Goal: Task Accomplishment & Management: Use online tool/utility

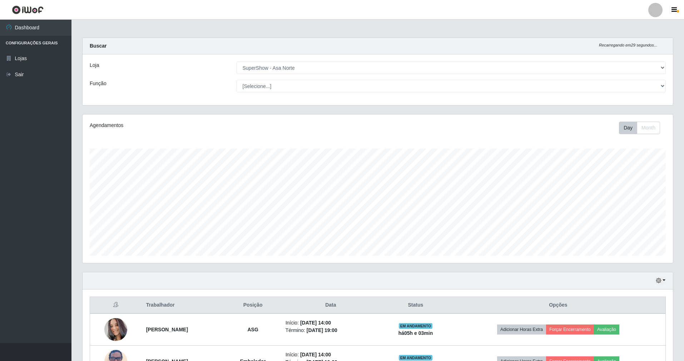
select select "71"
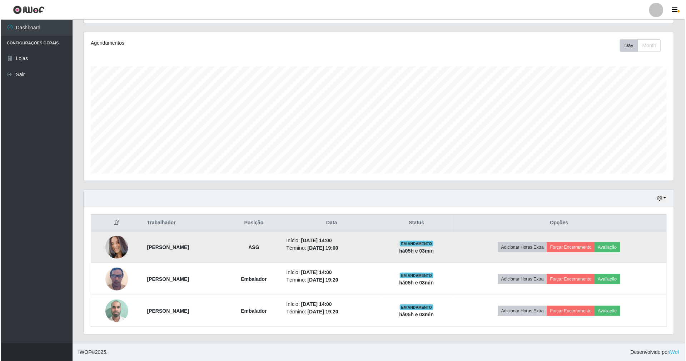
scroll to position [149, 590]
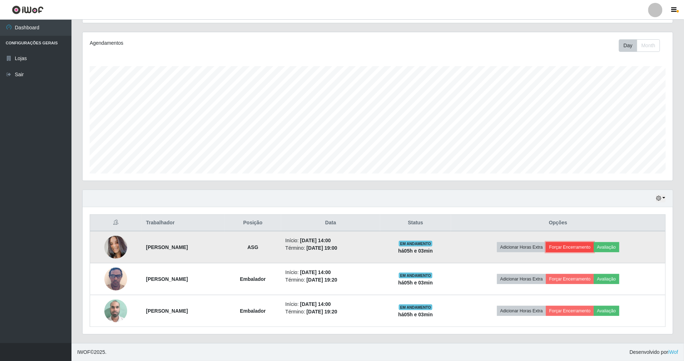
click at [591, 247] on button "Forçar Encerramento" at bounding box center [570, 247] width 48 height 10
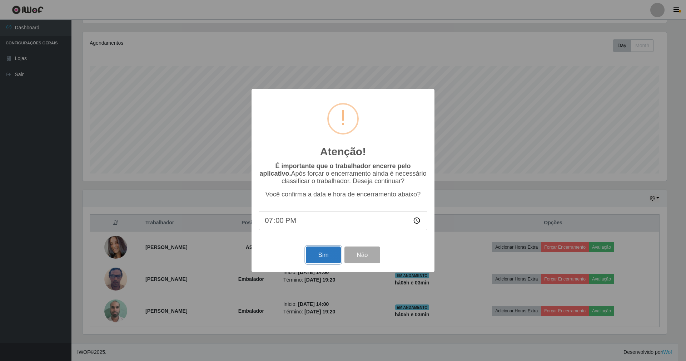
click at [326, 255] on button "Sim" at bounding box center [323, 254] width 35 height 17
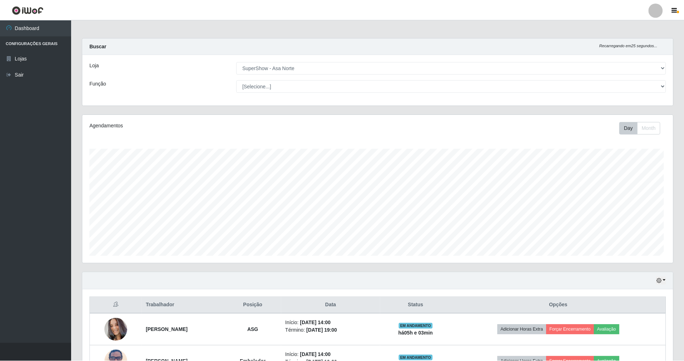
scroll to position [149, 592]
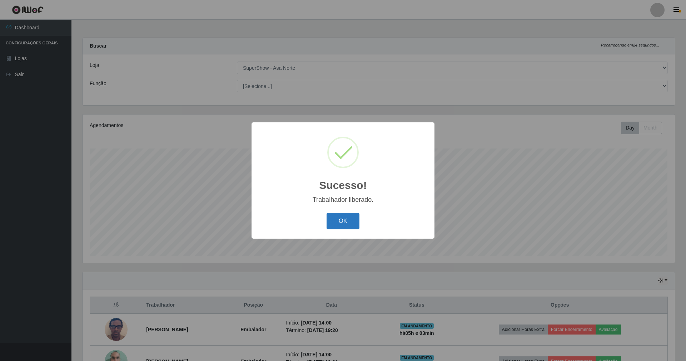
click at [343, 225] on button "OK" at bounding box center [343, 221] width 33 height 17
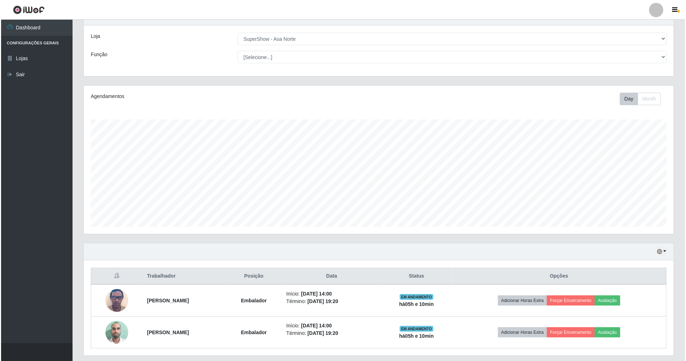
scroll to position [52, 0]
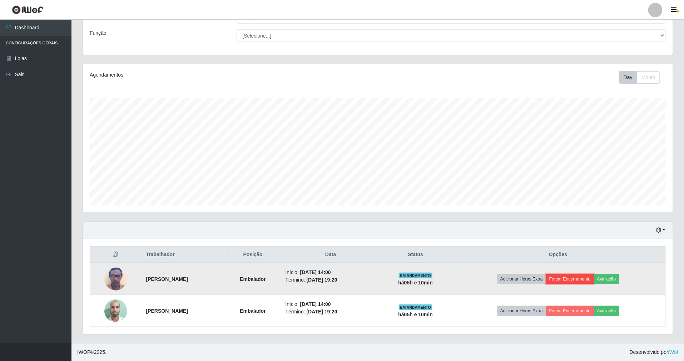
click at [583, 278] on button "Forçar Encerramento" at bounding box center [570, 279] width 48 height 10
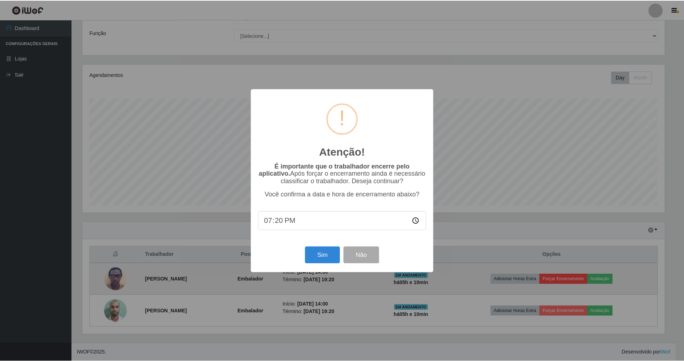
scroll to position [149, 584]
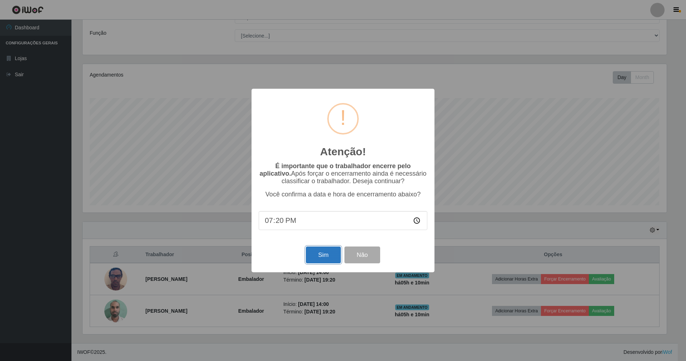
click at [324, 257] on button "Sim" at bounding box center [323, 254] width 35 height 17
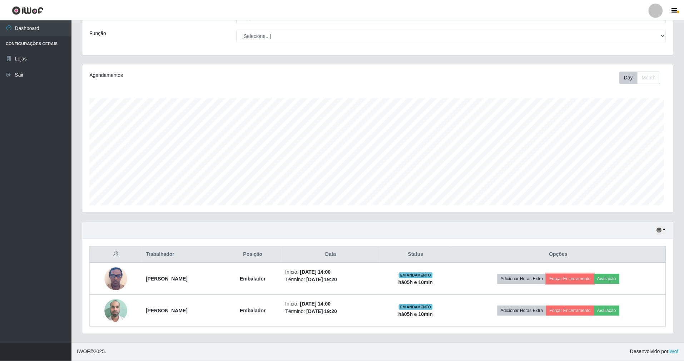
scroll to position [149, 590]
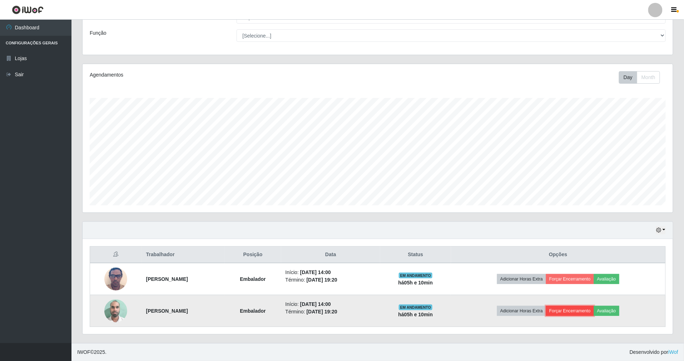
click at [583, 310] on button "Forçar Encerramento" at bounding box center [570, 310] width 48 height 10
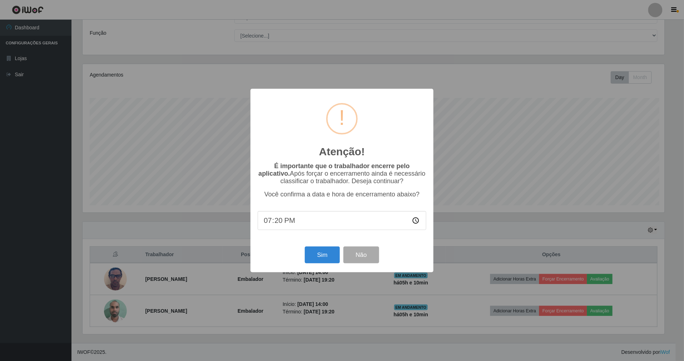
scroll to position [0, 0]
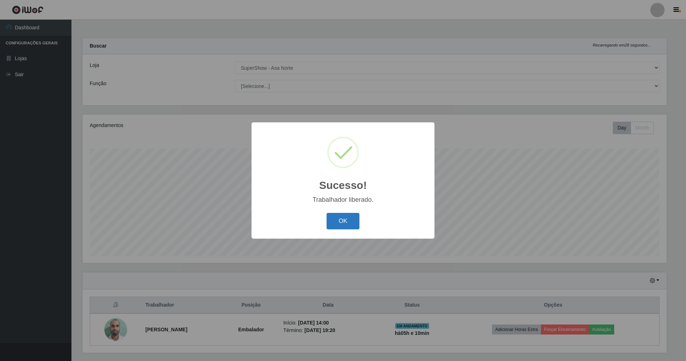
click at [343, 225] on button "OK" at bounding box center [343, 221] width 33 height 17
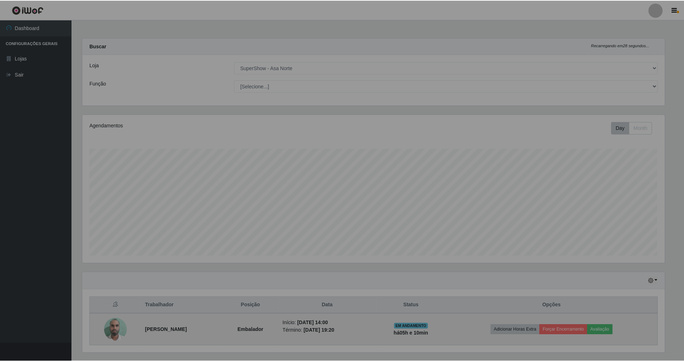
scroll to position [149, 590]
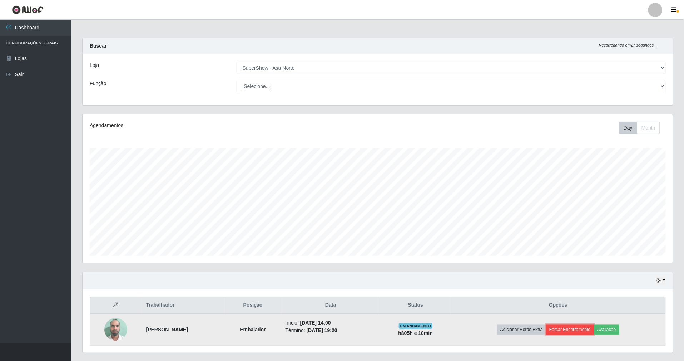
click at [574, 326] on button "Forçar Encerramento" at bounding box center [570, 329] width 48 height 10
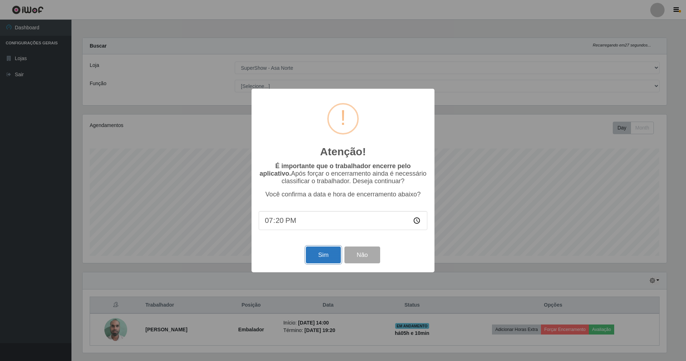
click at [318, 254] on button "Sim" at bounding box center [323, 254] width 35 height 17
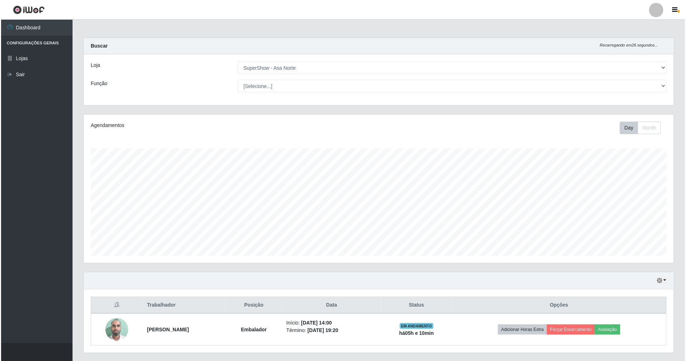
scroll to position [149, 592]
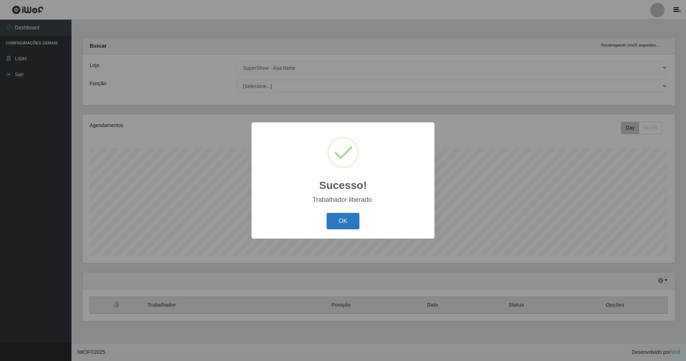
click at [345, 224] on button "OK" at bounding box center [343, 221] width 33 height 17
